Goal: Complete application form

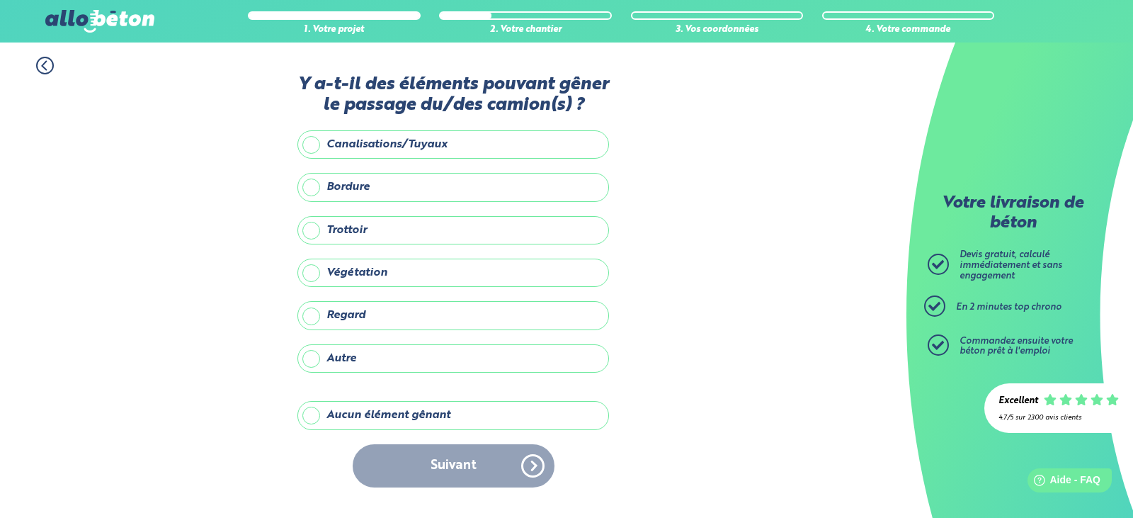
click at [341, 412] on label "Aucun élément gênant" at bounding box center [453, 415] width 312 height 28
click at [0, 0] on input "Aucun élément gênant" at bounding box center [0, 0] width 0 height 0
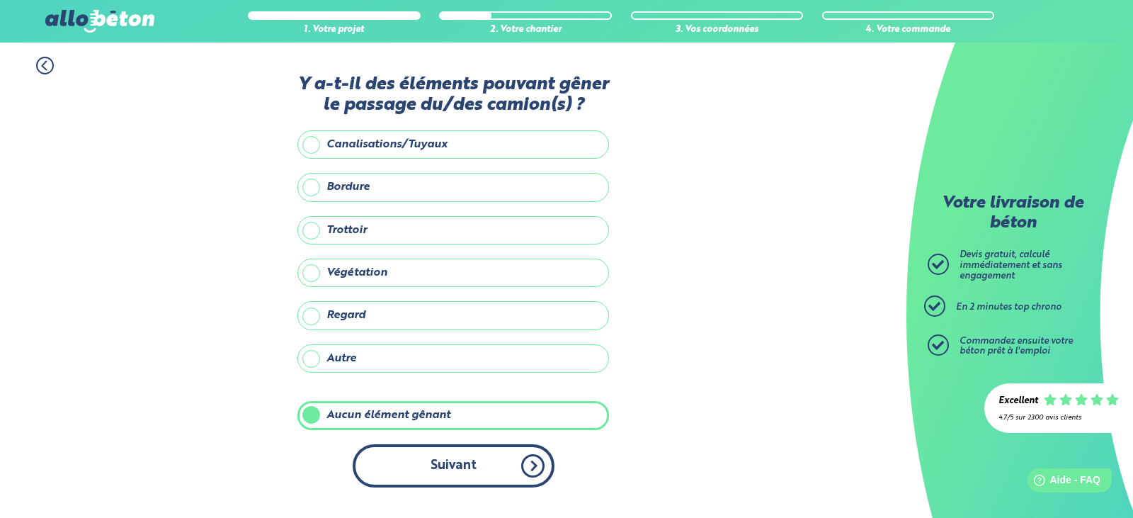
click at [415, 470] on button "Suivant" at bounding box center [454, 465] width 202 height 43
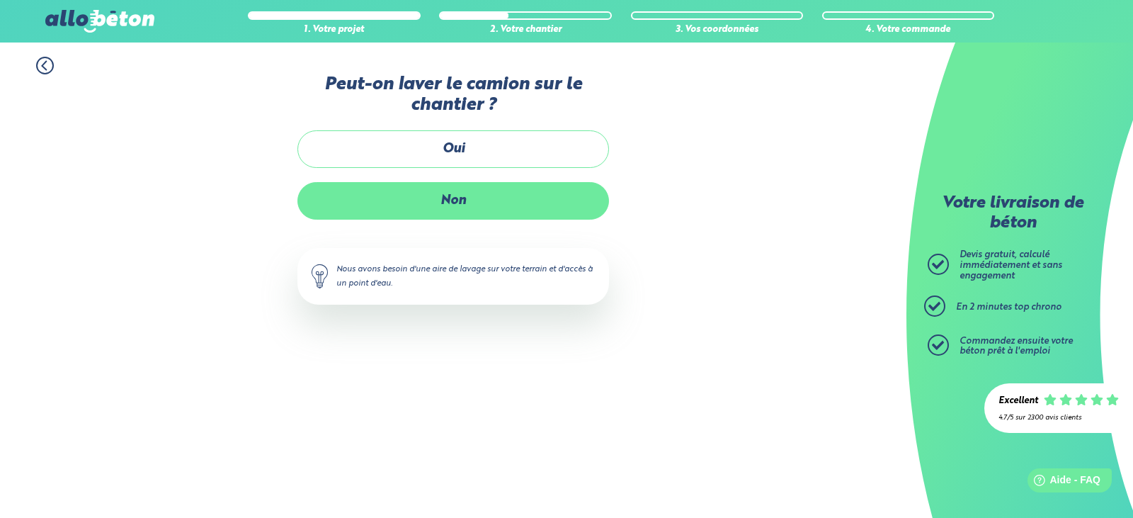
click at [481, 198] on label "Non" at bounding box center [453, 201] width 312 height 38
click at [0, 0] on input "Non" at bounding box center [0, 0] width 0 height 0
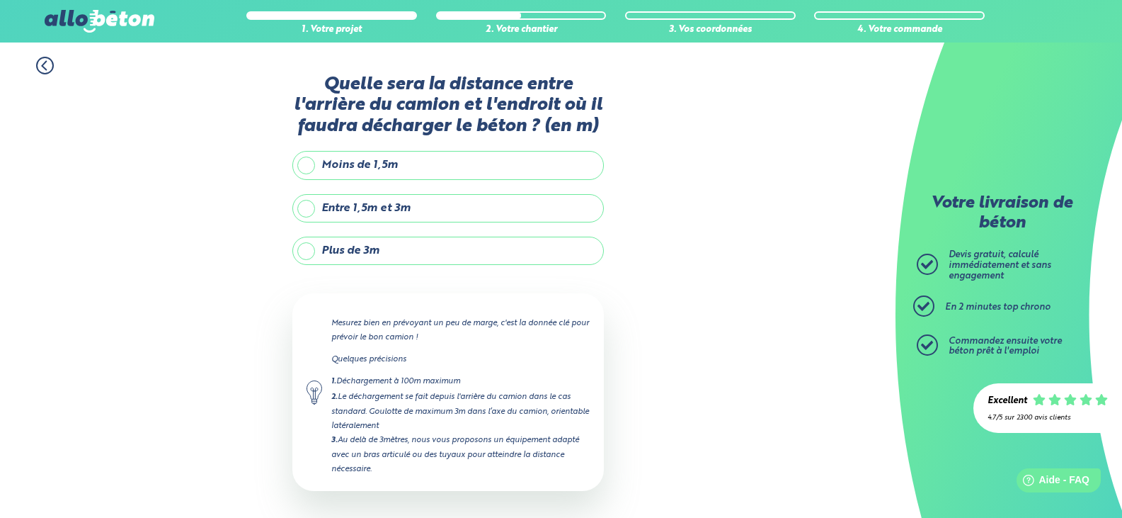
click at [435, 162] on label "Moins de 1,5m" at bounding box center [448, 165] width 312 height 28
click at [0, 0] on input "Moins de 1,5m" at bounding box center [0, 0] width 0 height 0
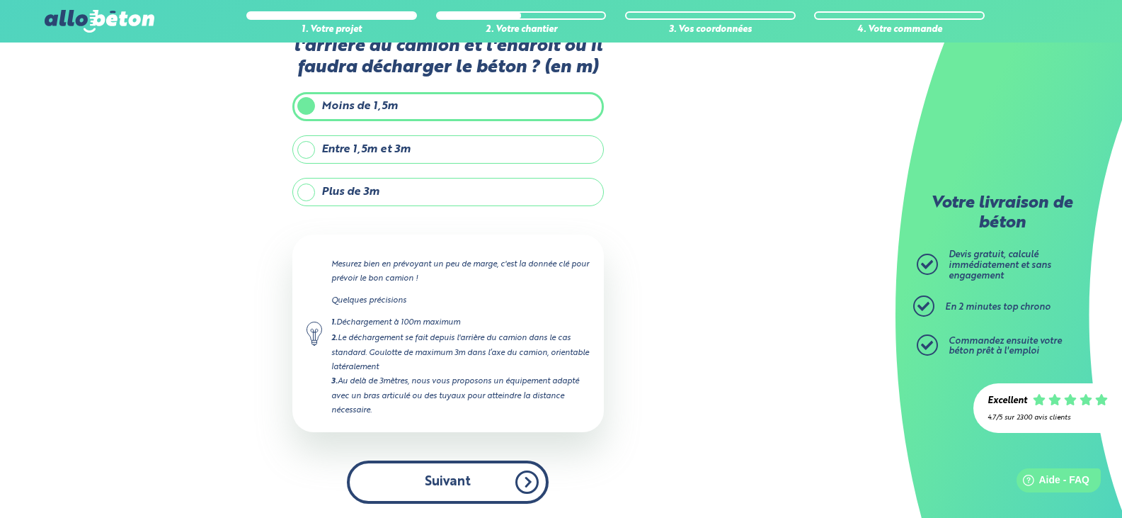
click at [469, 475] on button "Suivant" at bounding box center [448, 481] width 202 height 43
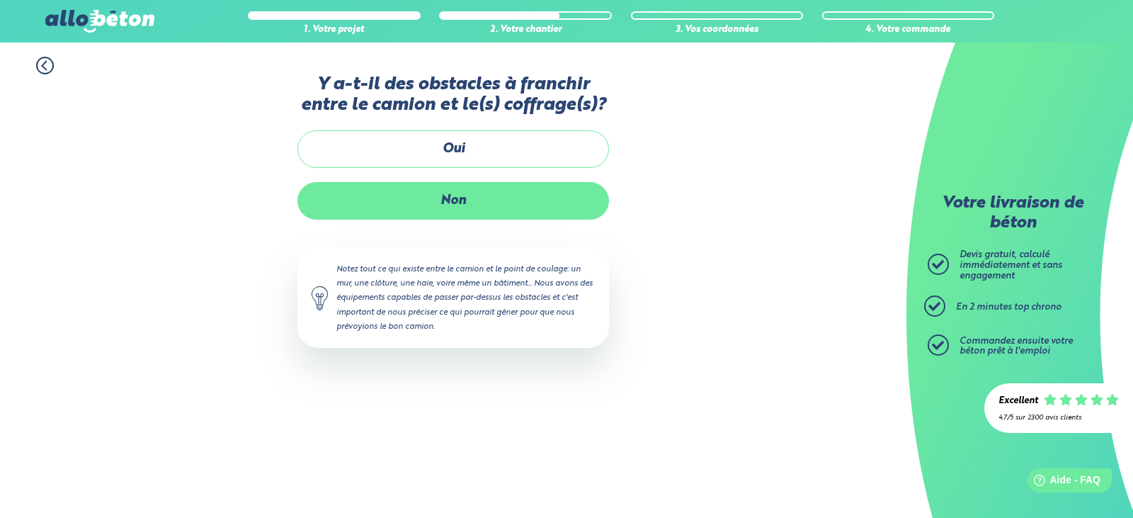
click at [494, 199] on label "Non" at bounding box center [453, 201] width 312 height 38
click at [0, 0] on input "Non" at bounding box center [0, 0] width 0 height 0
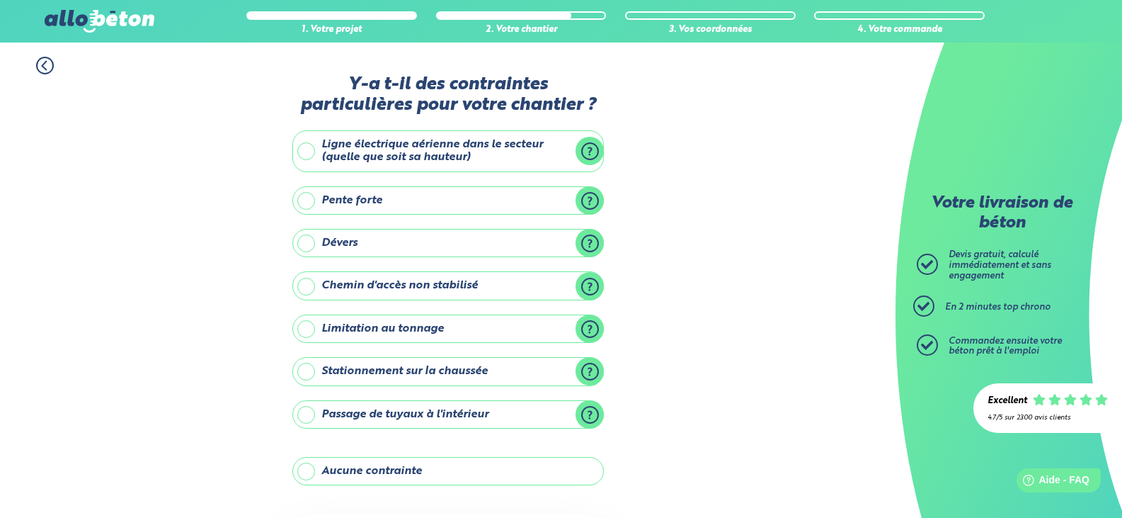
click at [458, 471] on label "Aucune contrainte" at bounding box center [448, 471] width 312 height 28
click at [0, 0] on input "Aucune contrainte" at bounding box center [0, 0] width 0 height 0
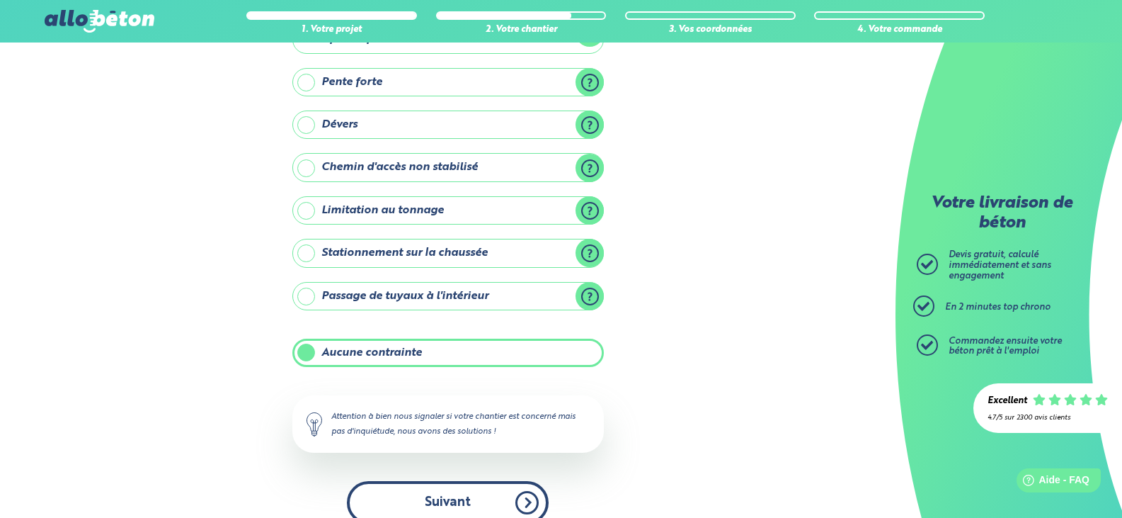
click at [484, 502] on button "Suivant" at bounding box center [448, 502] width 202 height 43
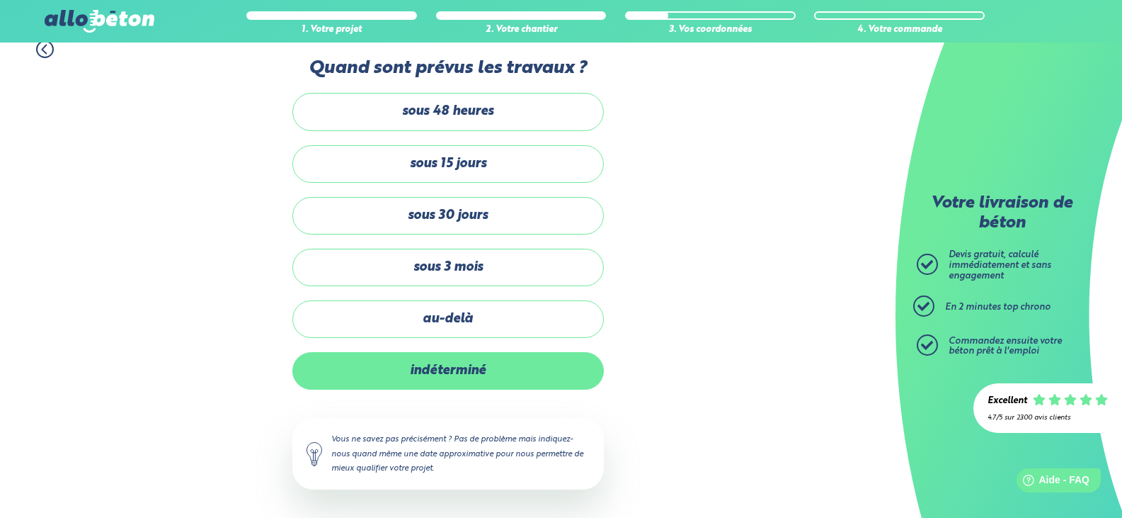
click at [505, 370] on label "indéterminé" at bounding box center [448, 371] width 312 height 38
click at [0, 0] on input "indéterminé" at bounding box center [0, 0] width 0 height 0
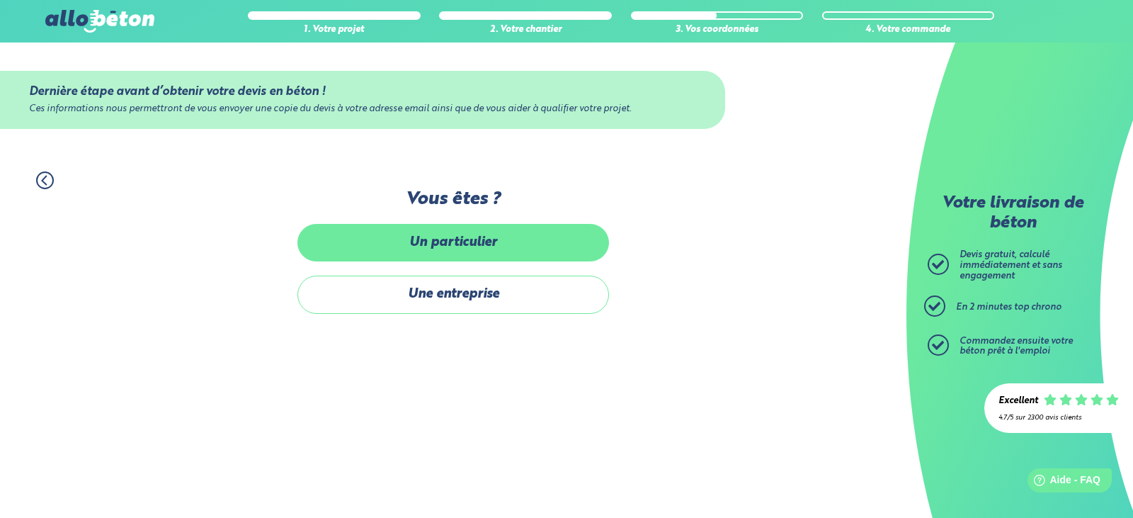
click at [499, 238] on label "Un particulier" at bounding box center [453, 243] width 312 height 38
click at [0, 0] on input "Un particulier" at bounding box center [0, 0] width 0 height 0
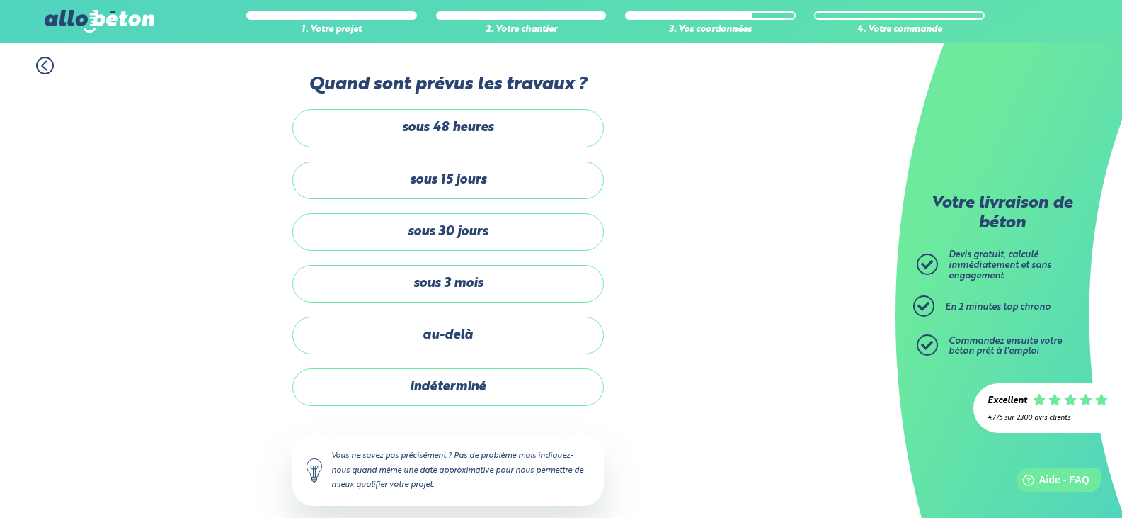
scroll to position [118, 0]
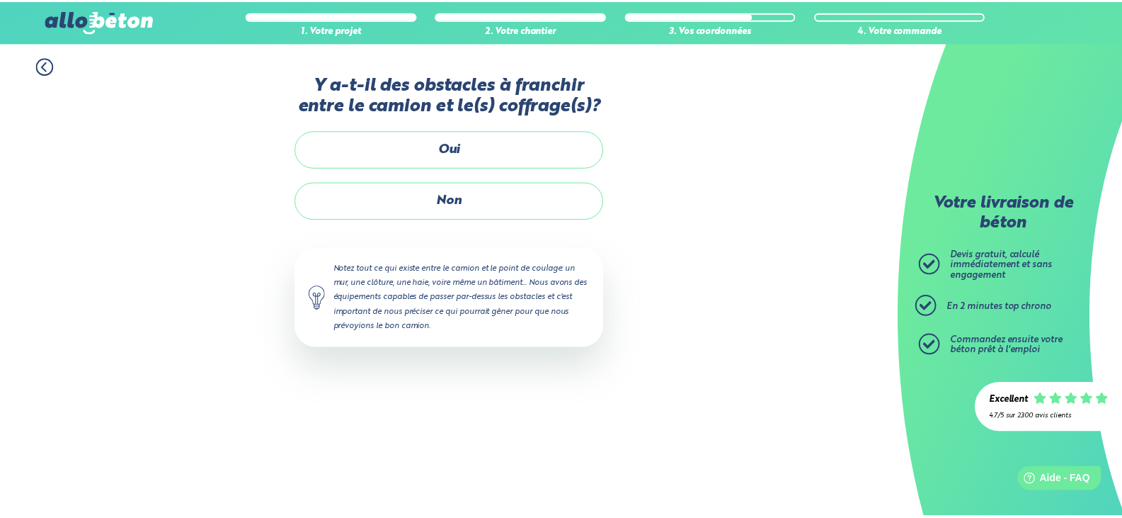
scroll to position [59, 0]
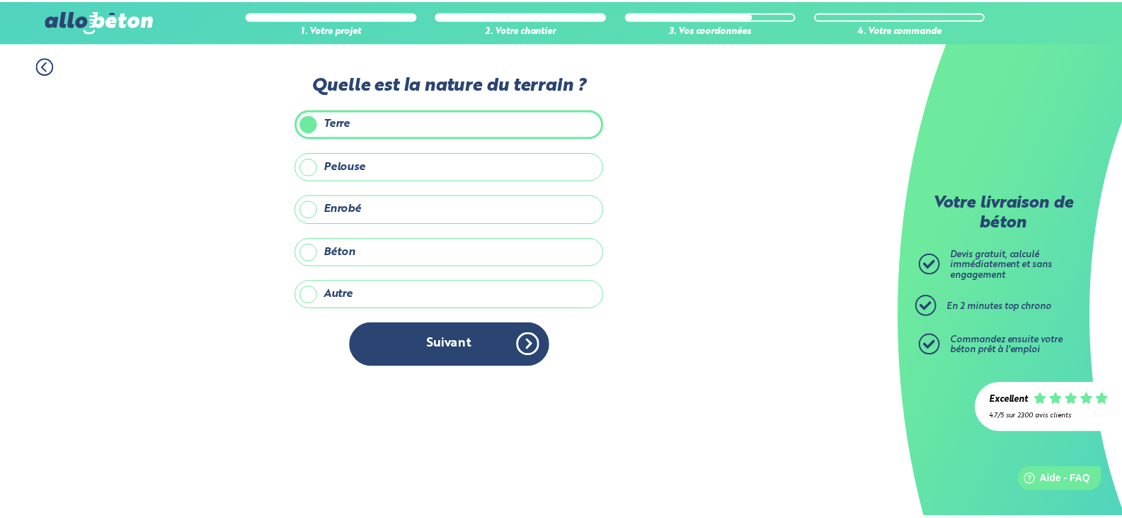
scroll to position [170, 0]
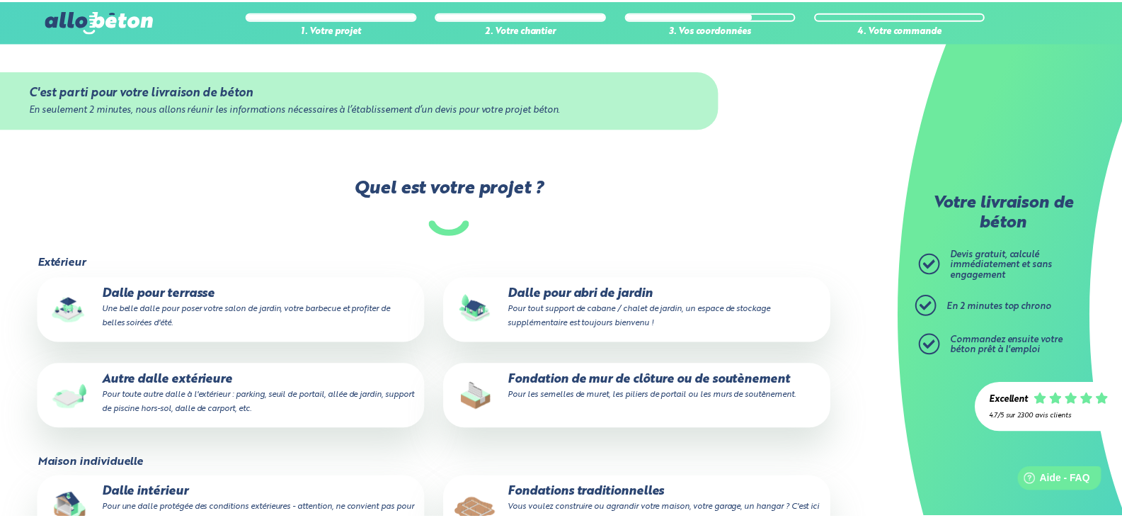
scroll to position [150, 0]
